Goal: Navigation & Orientation: Find specific page/section

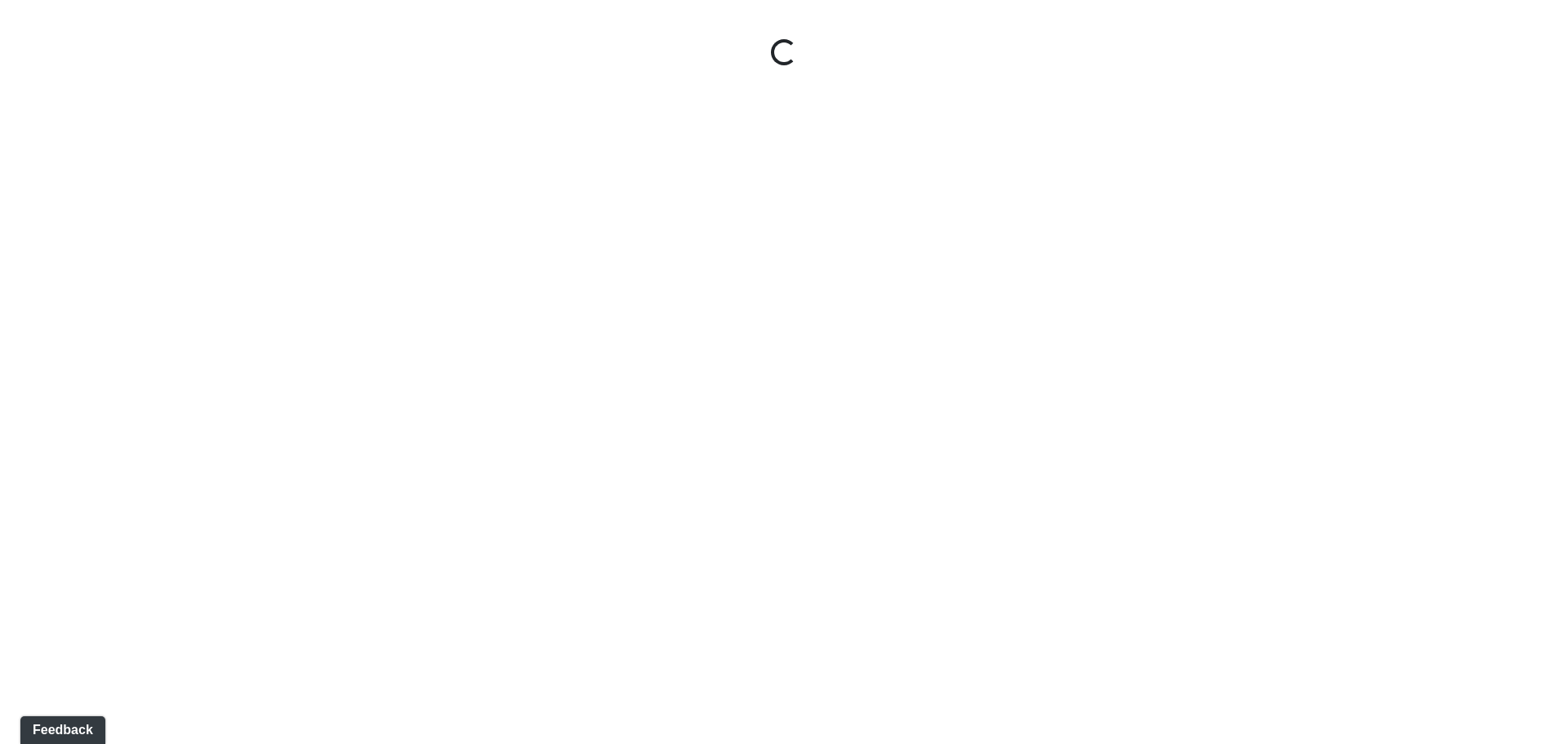
select select "p2qBsSh49QT1uyVXGRod36"
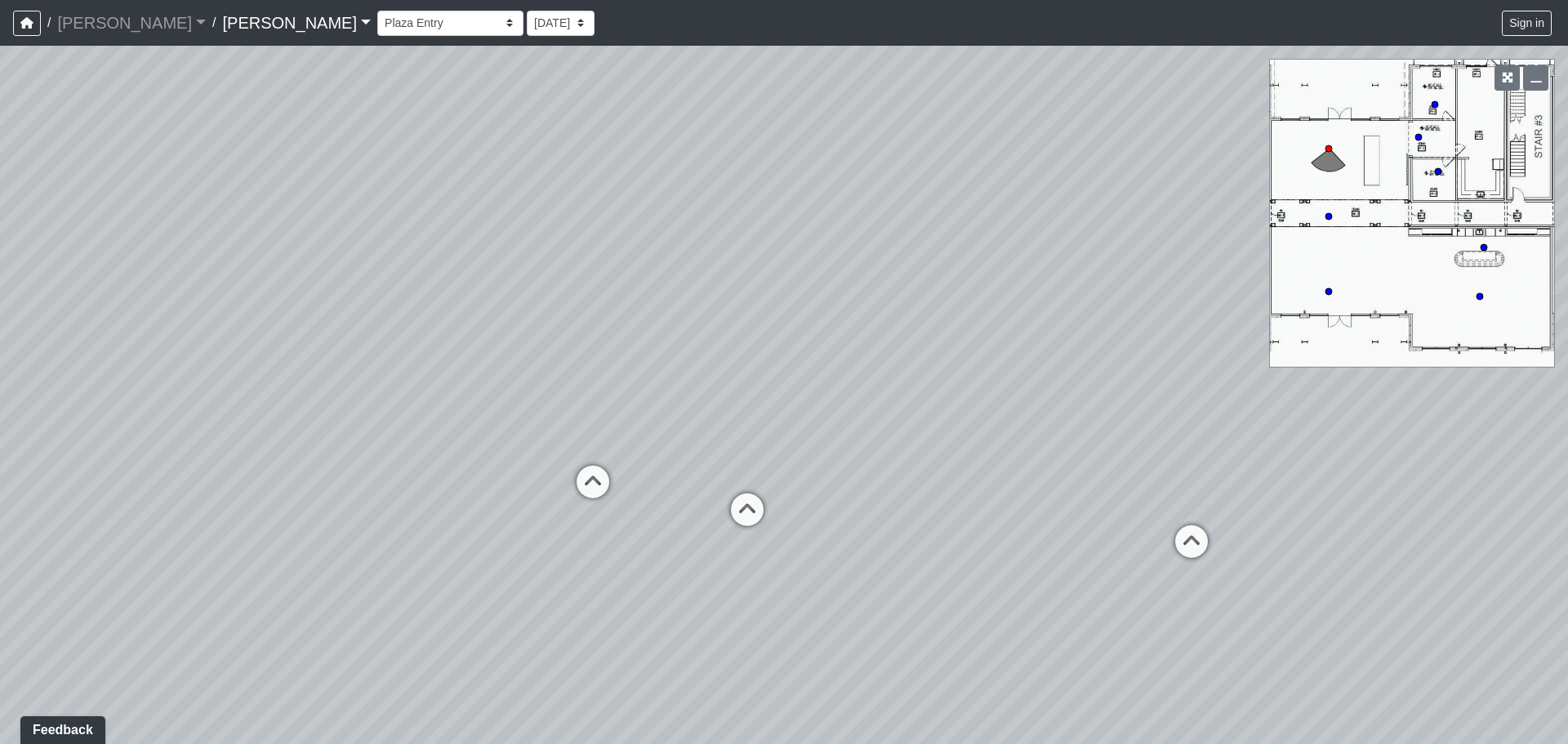
click at [222, 19] on link "Caroline" at bounding box center [296, 22] width 148 height 33
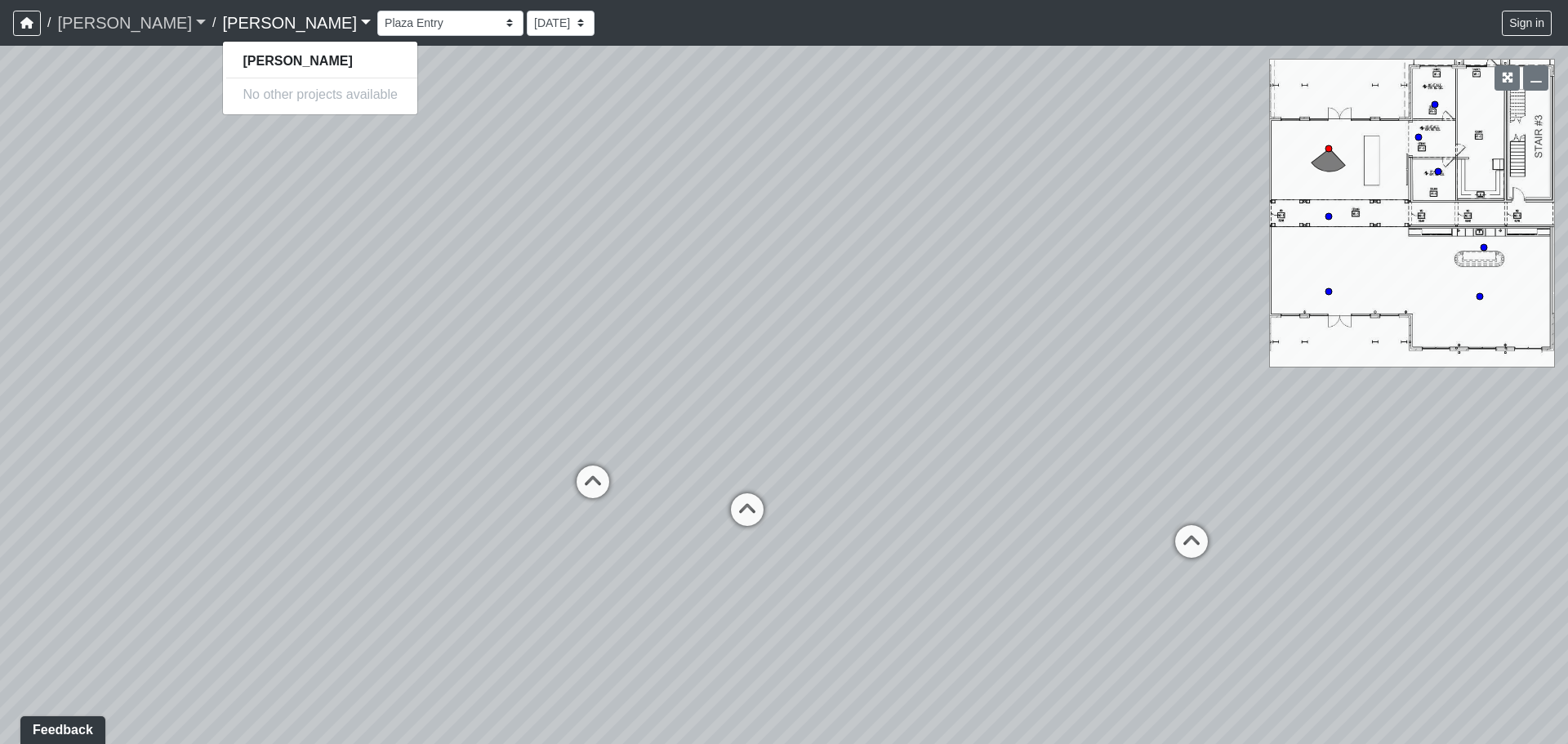
click at [97, 19] on link "[PERSON_NAME]" at bounding box center [131, 22] width 148 height 33
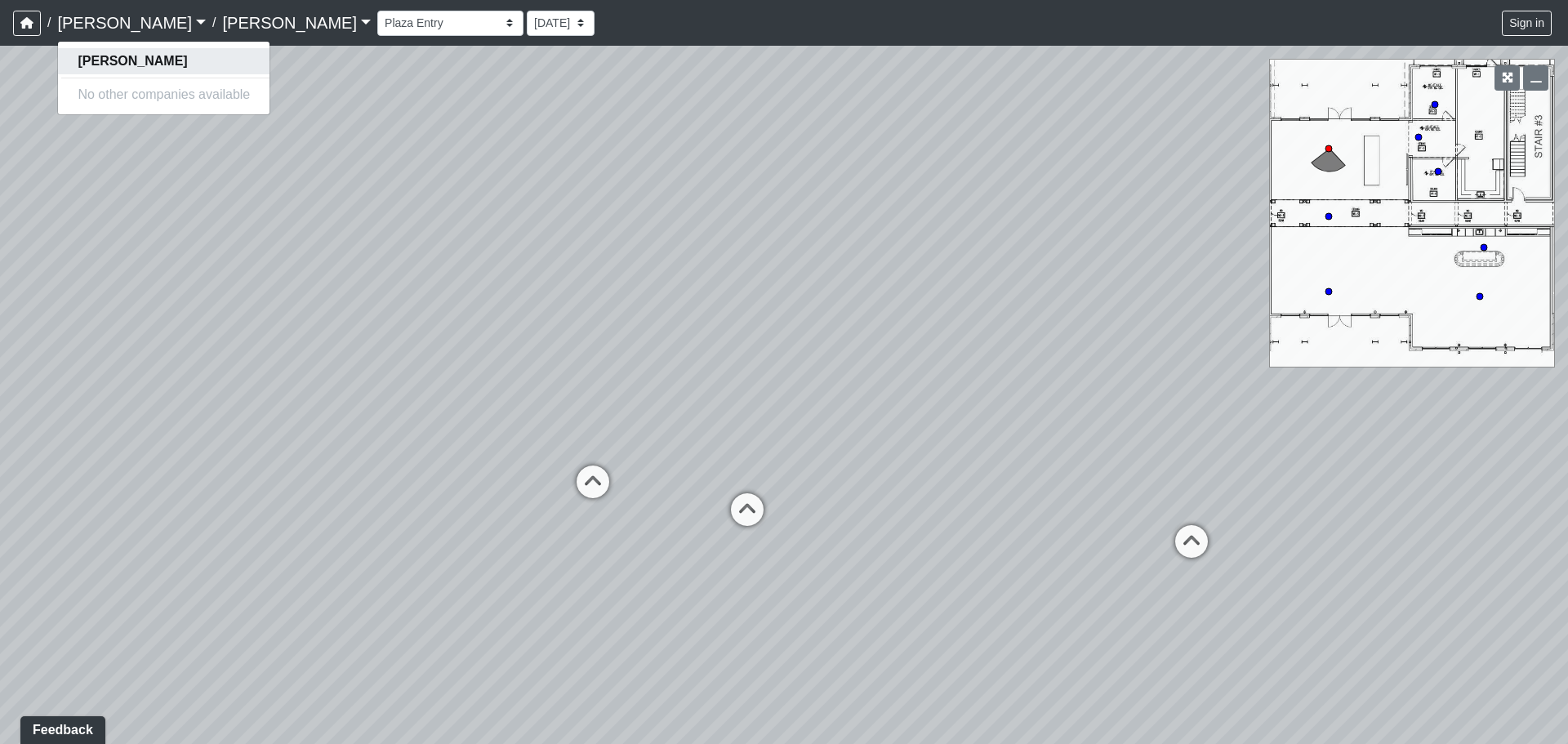
click at [103, 59] on strong "[PERSON_NAME]" at bounding box center [132, 61] width 109 height 14
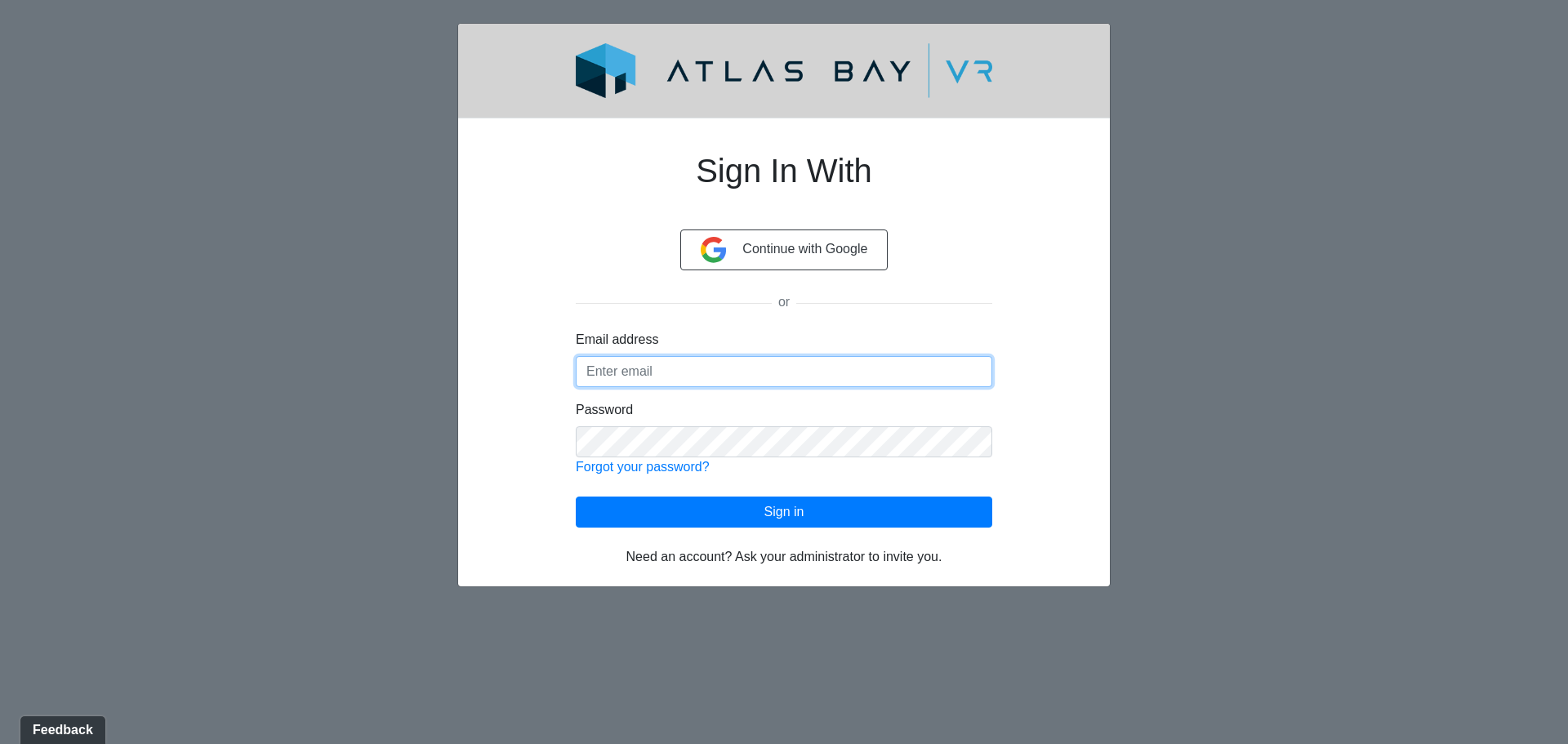
click at [636, 364] on input "Email address" at bounding box center [784, 371] width 417 height 31
type input "[EMAIL_ADDRESS][DOMAIN_NAME]"
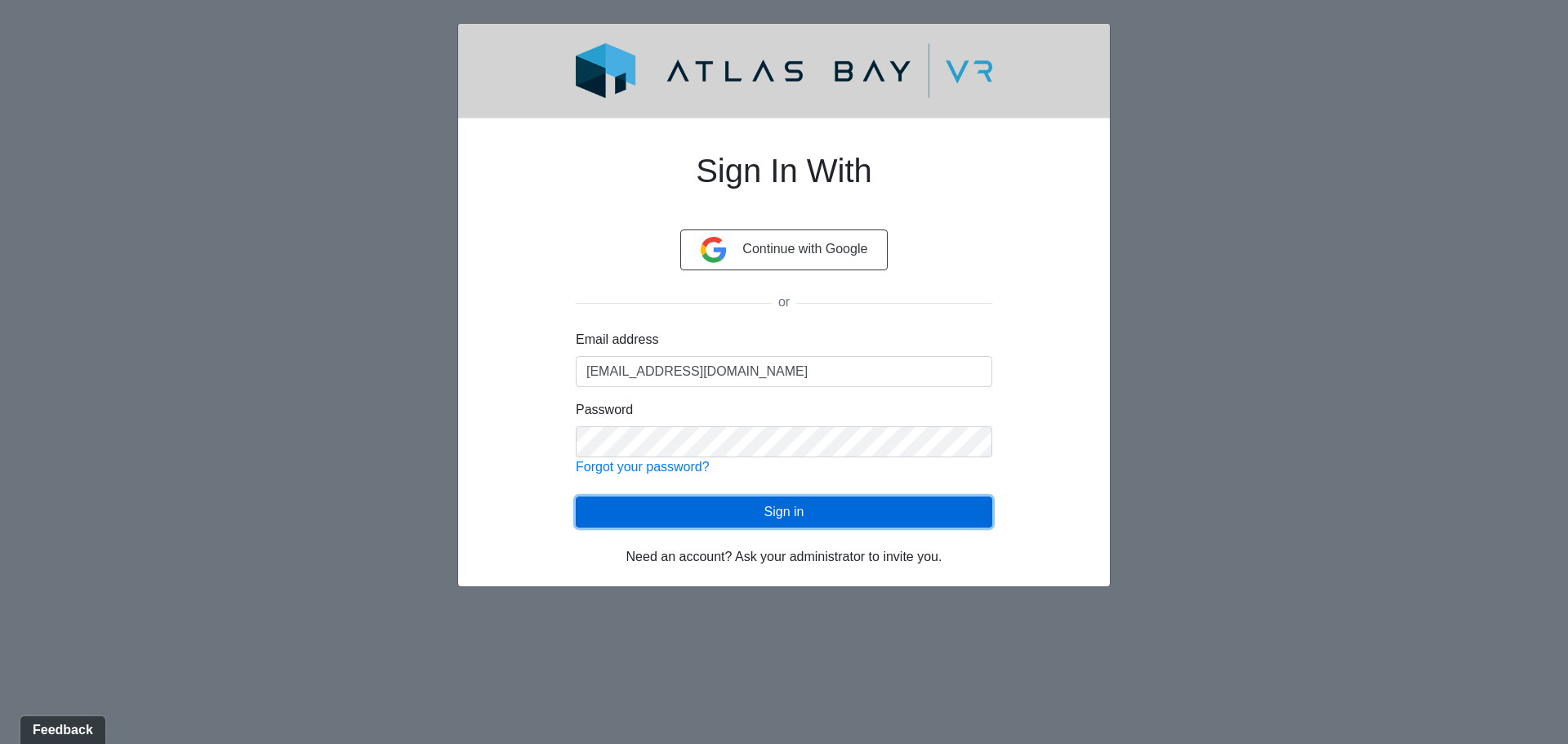
click at [781, 505] on button "Sign in" at bounding box center [784, 512] width 417 height 31
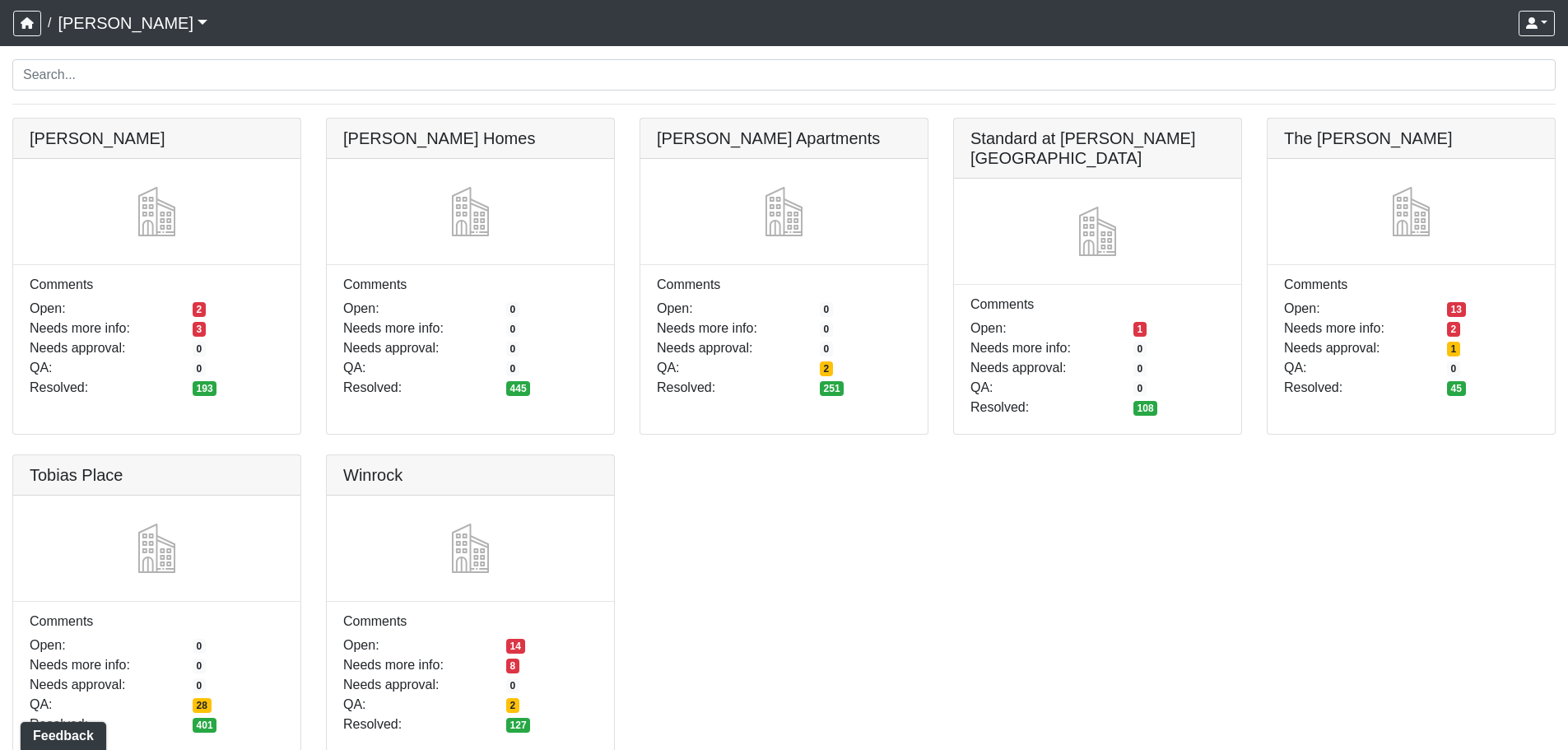
scroll to position [8, 0]
